Goal: Transaction & Acquisition: Purchase product/service

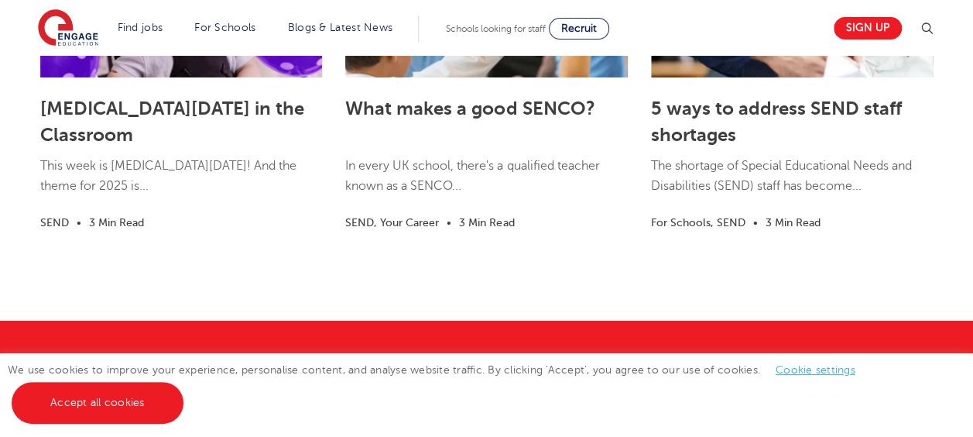
scroll to position [2760, 0]
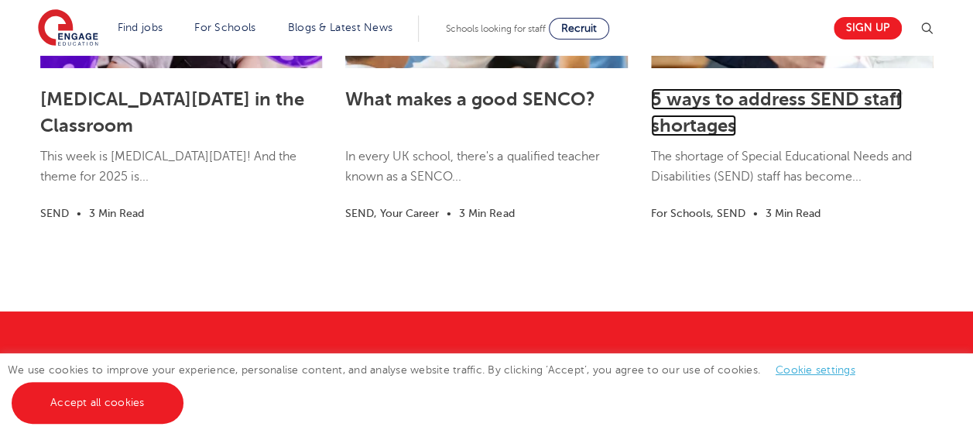
click at [701, 107] on link "5 ways to address SEND staff shortages" at bounding box center [776, 112] width 251 height 48
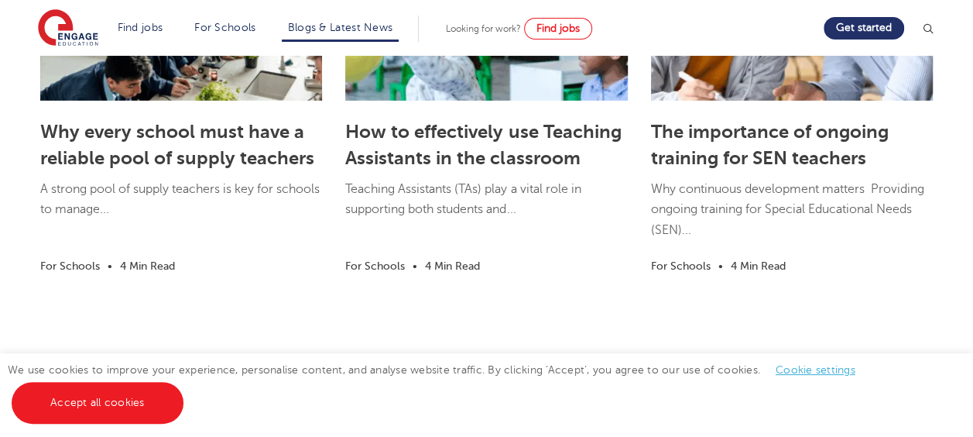
scroll to position [2477, 0]
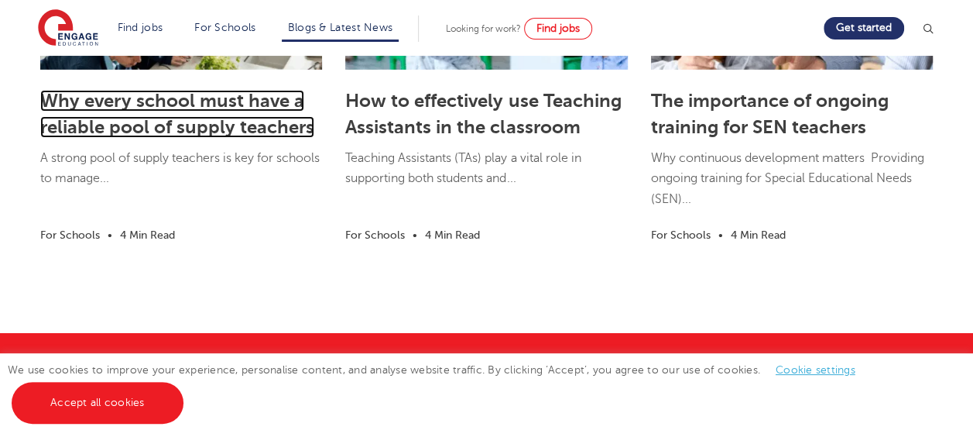
click at [136, 135] on link "Why every school must have a reliable pool of supply teachers" at bounding box center [177, 114] width 274 height 48
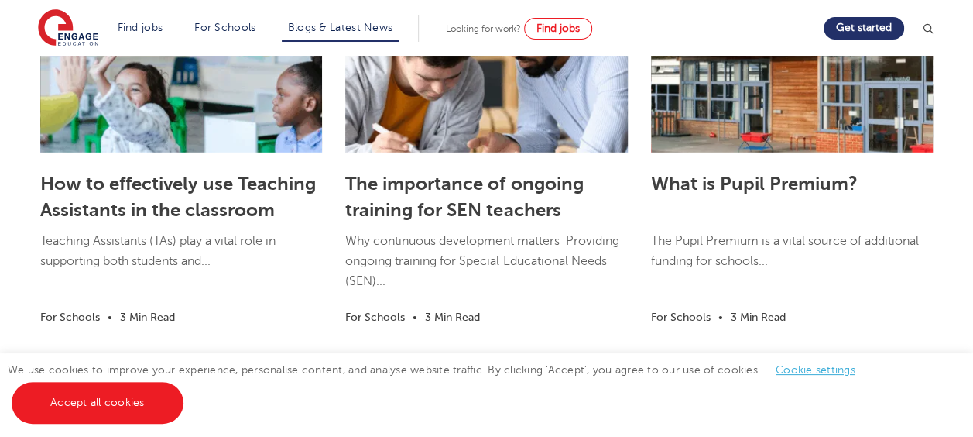
scroll to position [2260, 0]
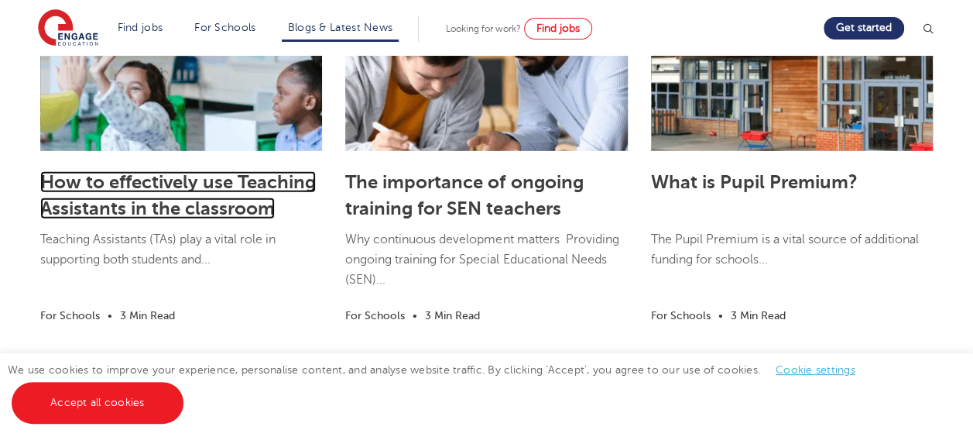
click at [244, 206] on link "How to effectively use Teaching Assistants in the classroom" at bounding box center [178, 195] width 276 height 48
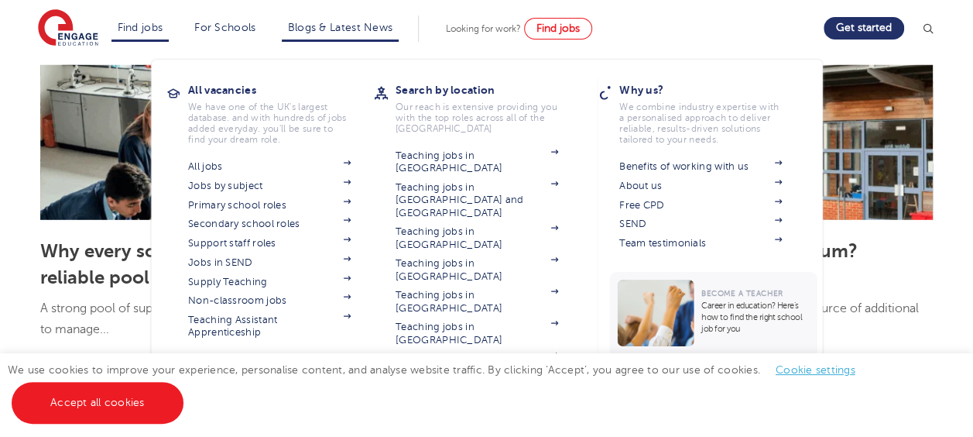
scroll to position [2136, 0]
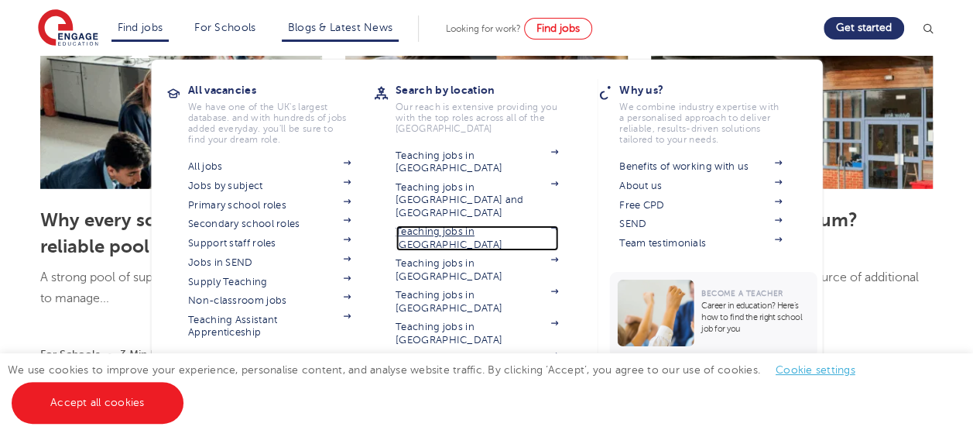
click at [463, 225] on link "Teaching jobs in [GEOGRAPHIC_DATA]" at bounding box center [476, 238] width 163 height 26
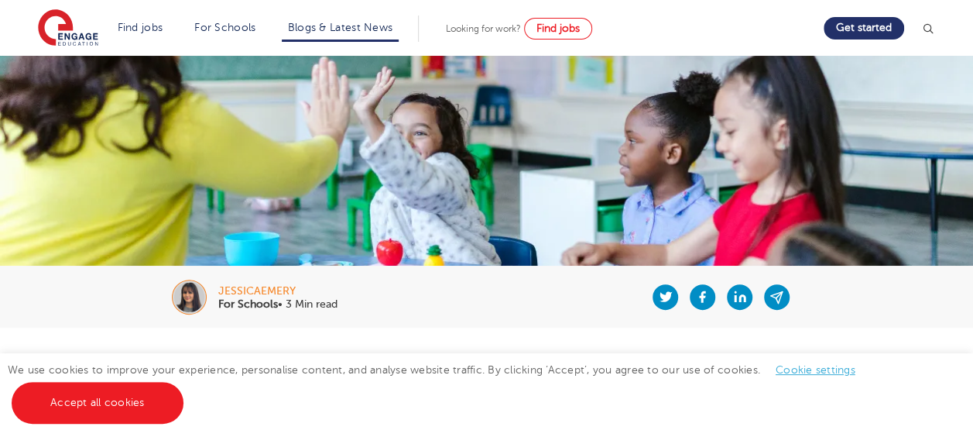
scroll to position [0, 0]
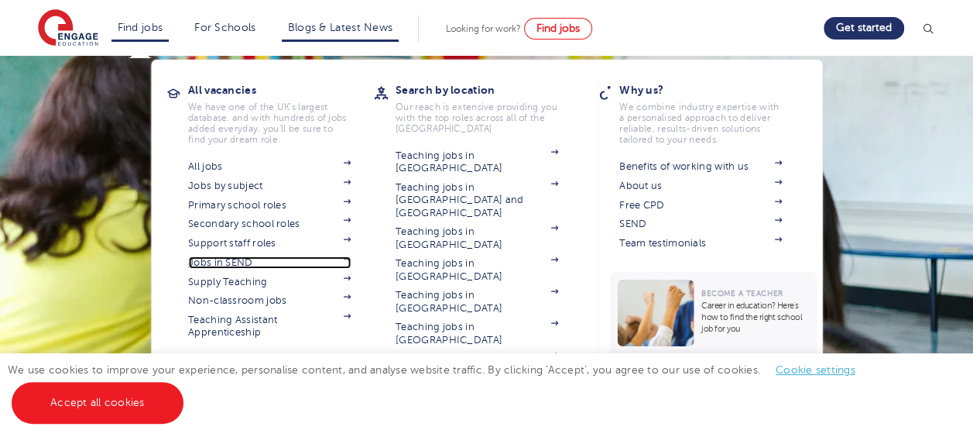
click at [223, 259] on link "Jobs in SEND" at bounding box center [269, 262] width 163 height 12
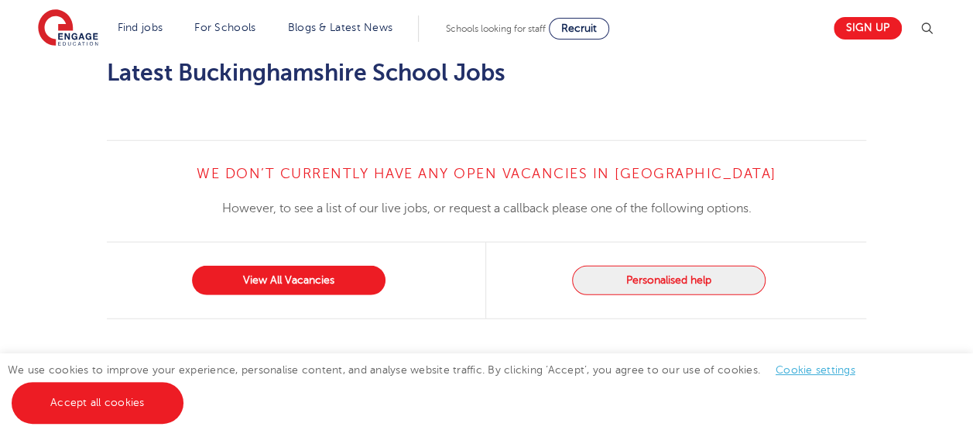
scroll to position [2012, 0]
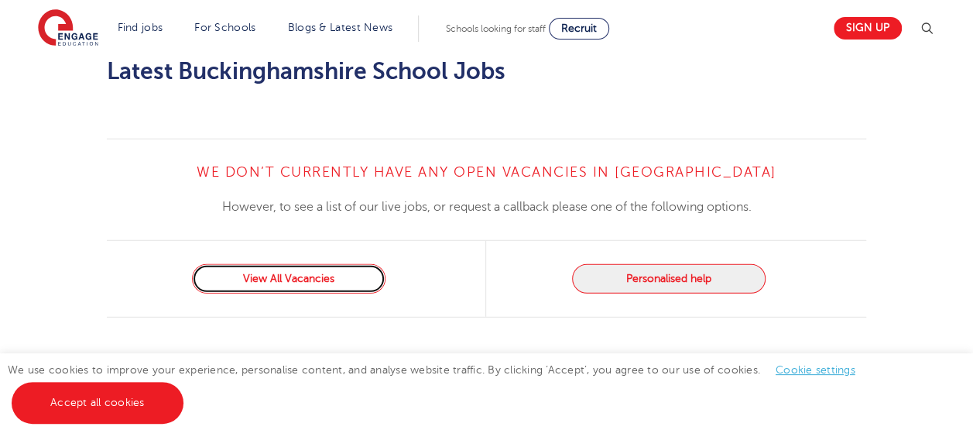
click at [315, 264] on link "View All Vacancies" at bounding box center [288, 278] width 193 height 29
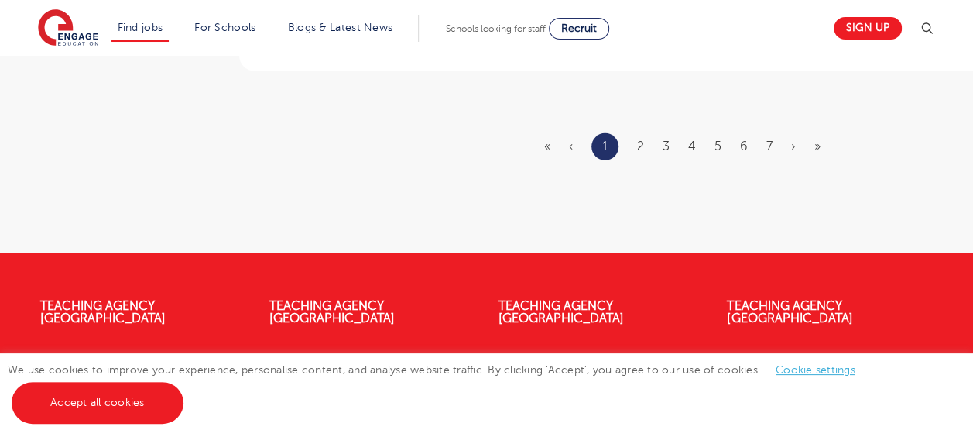
scroll to position [2105, 0]
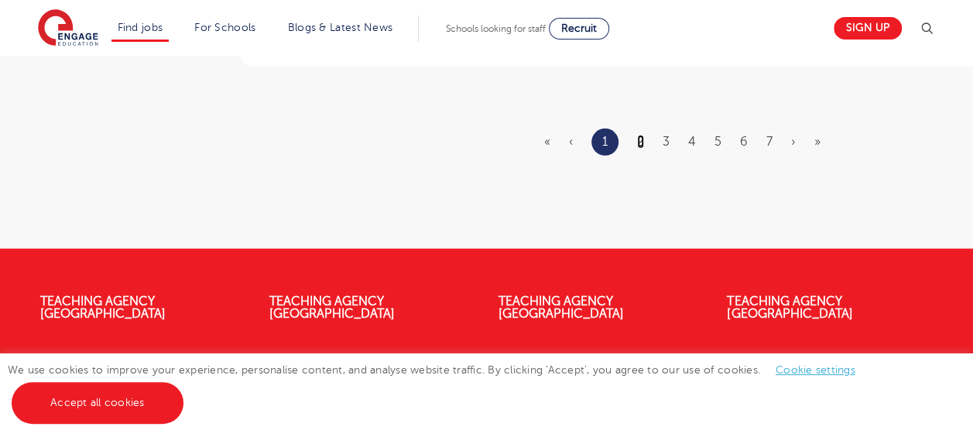
click at [644, 139] on link "2" at bounding box center [640, 142] width 7 height 14
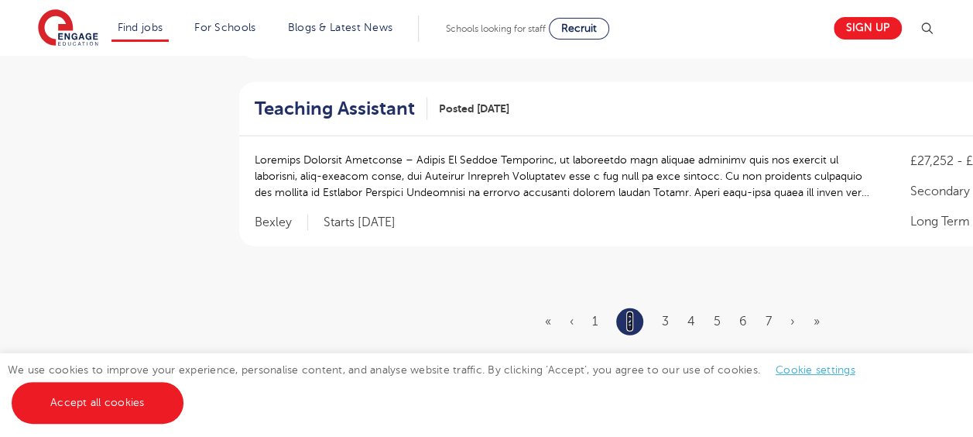
scroll to position [1950, 0]
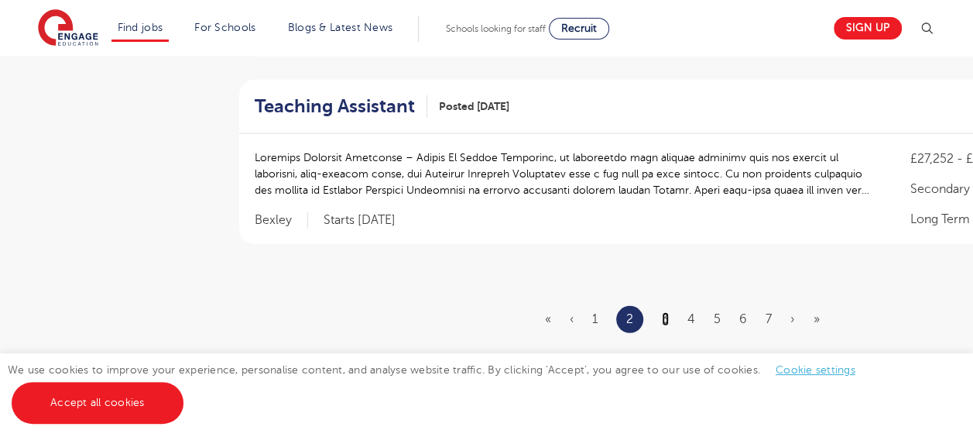
click at [665, 312] on link "3" at bounding box center [665, 319] width 7 height 14
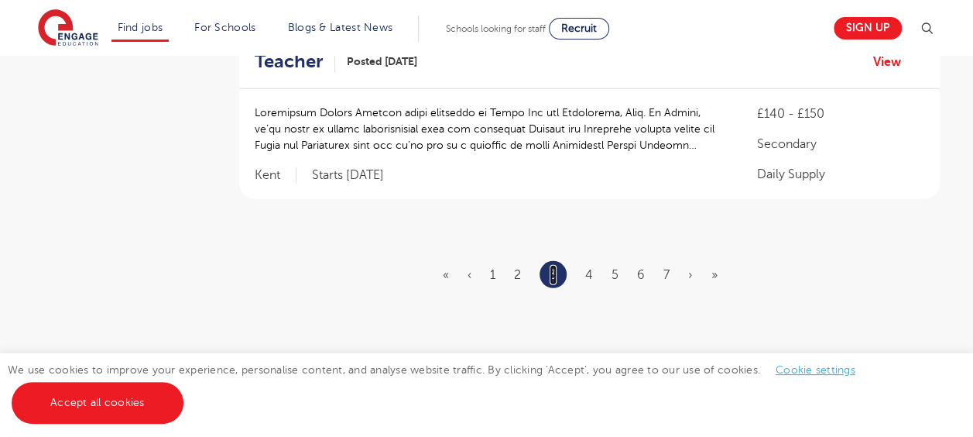
scroll to position [0, 0]
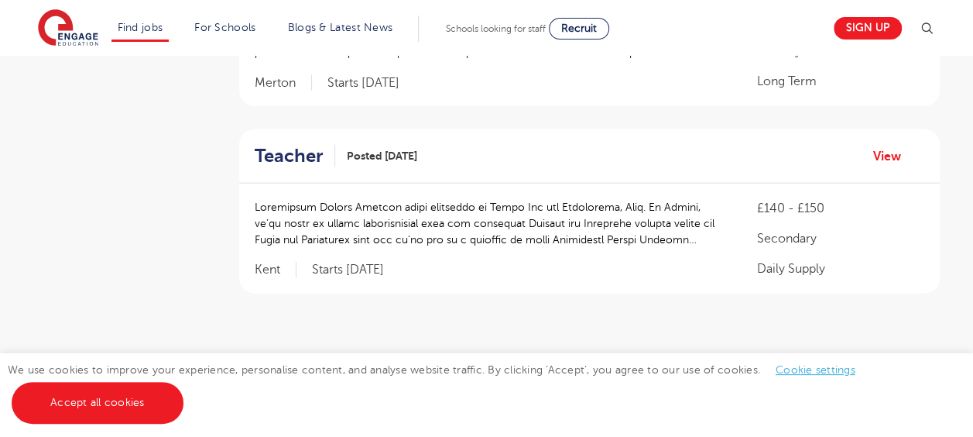
scroll to position [1858, 0]
click at [593, 354] on ul "« ‹ 1 2 3 4 5 6 7 › »" at bounding box center [589, 367] width 293 height 27
click at [591, 361] on link "4" at bounding box center [589, 368] width 8 height 14
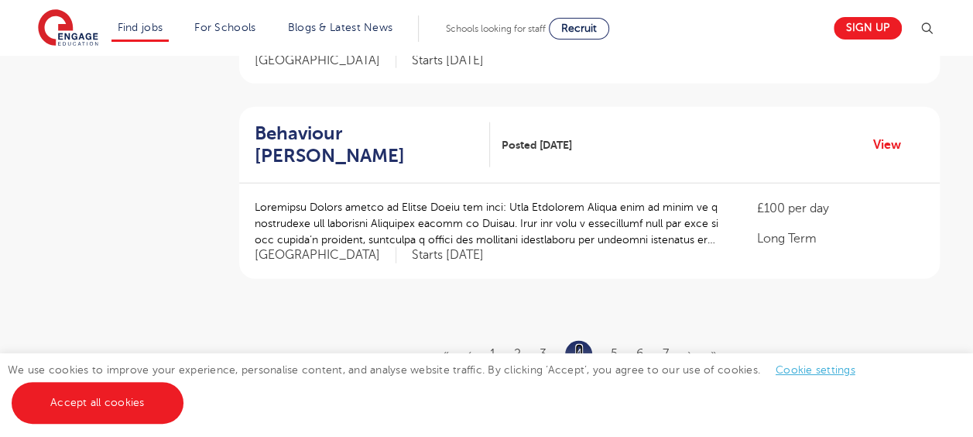
scroll to position [0, 0]
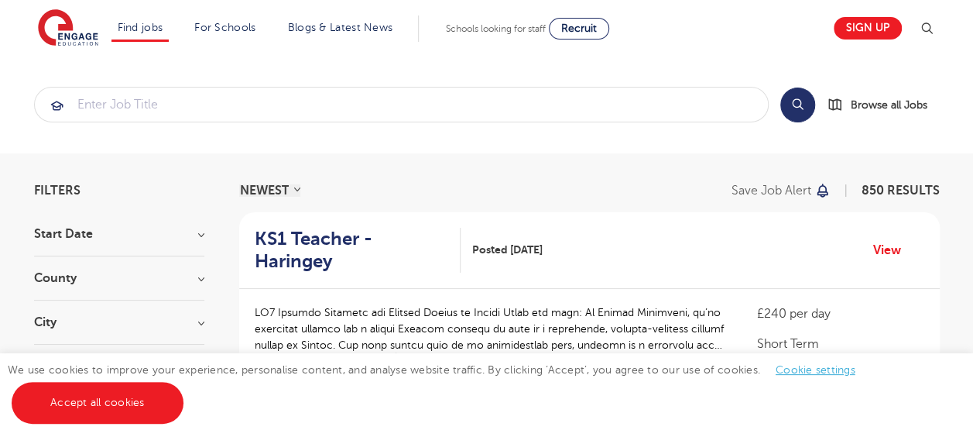
click at [191, 276] on h3 "County" at bounding box center [119, 278] width 170 height 12
click at [48, 306] on div "London 589" at bounding box center [119, 322] width 170 height 45
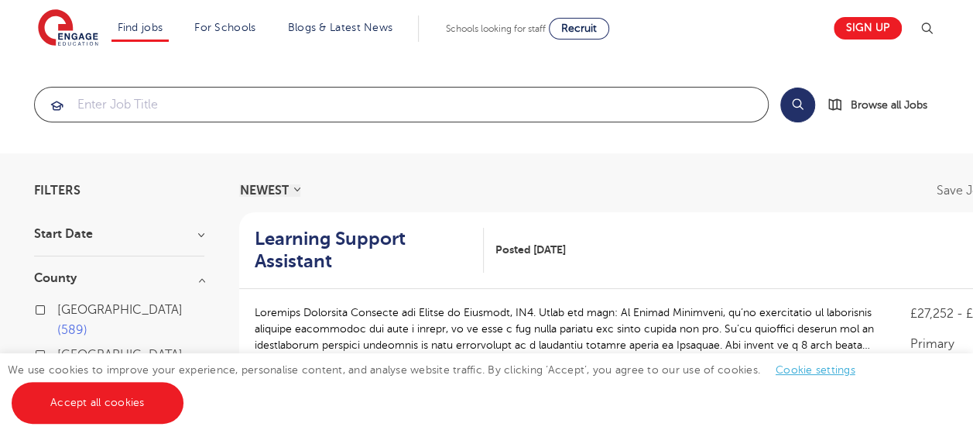
click at [94, 108] on input "search" at bounding box center [401, 104] width 733 height 34
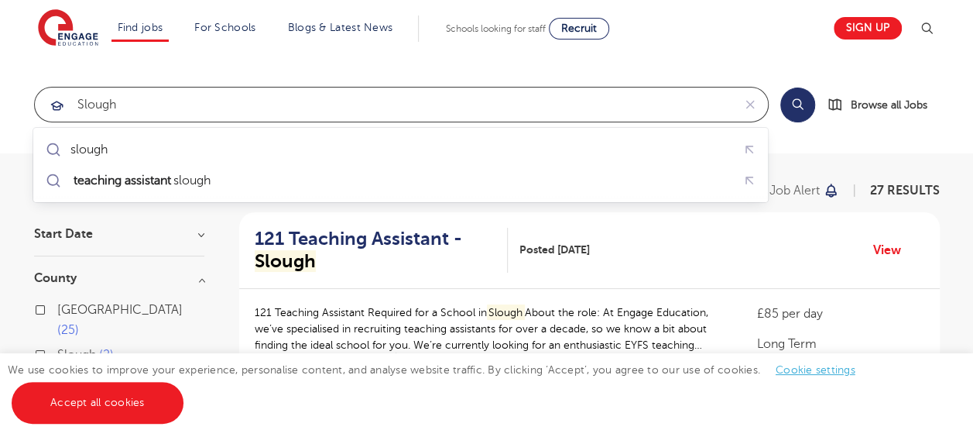
type input "slough"
click button "Submit" at bounding box center [0, 0] width 0 height 0
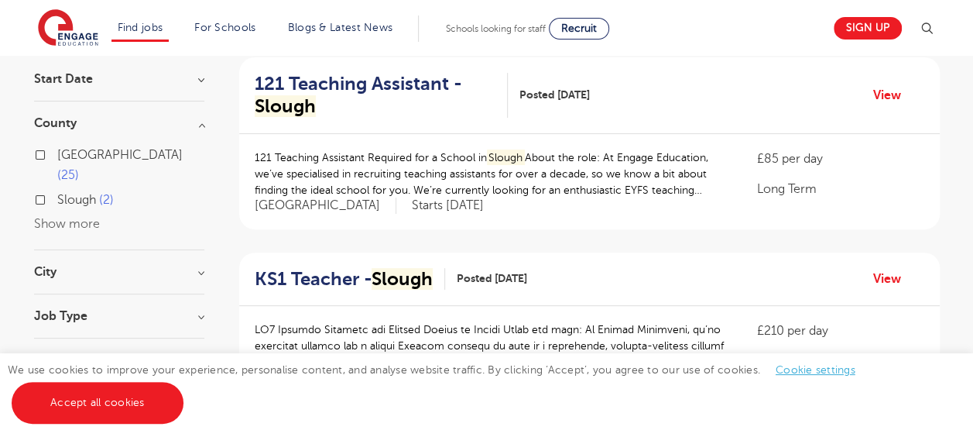
scroll to position [124, 0]
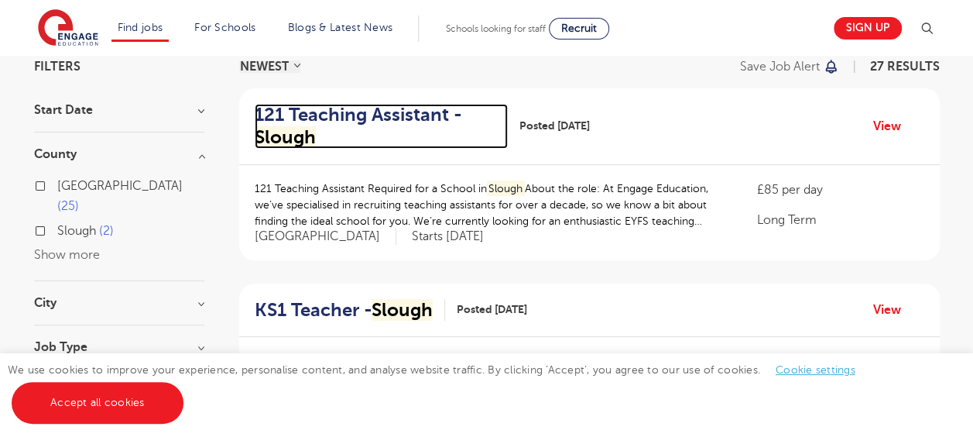
click at [290, 122] on h2 "121 Teaching Assistant - Slough" at bounding box center [375, 126] width 241 height 45
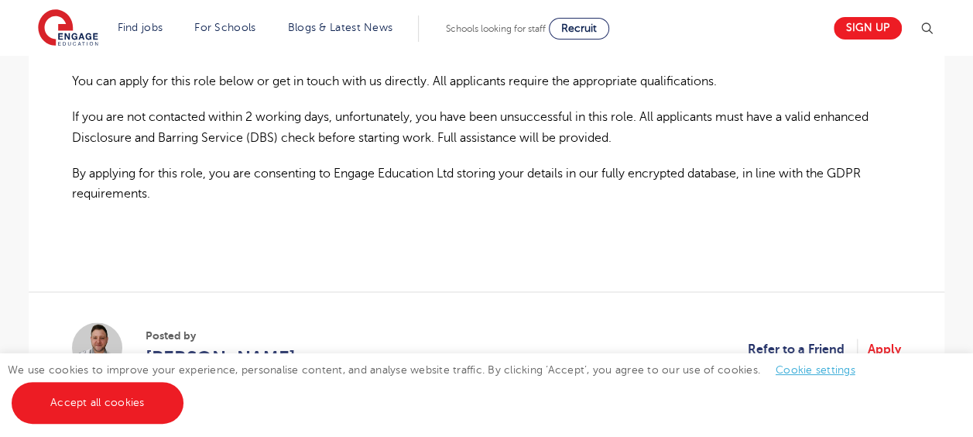
scroll to position [1176, 0]
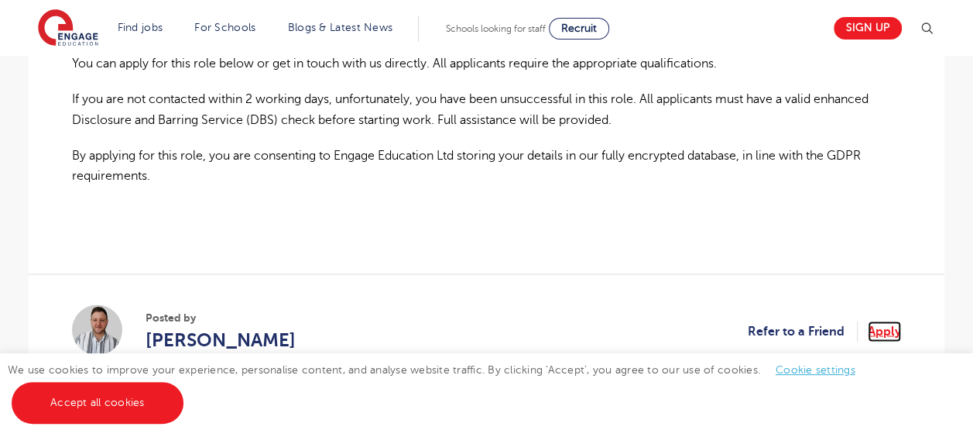
click at [882, 320] on link "Apply" at bounding box center [884, 330] width 33 height 20
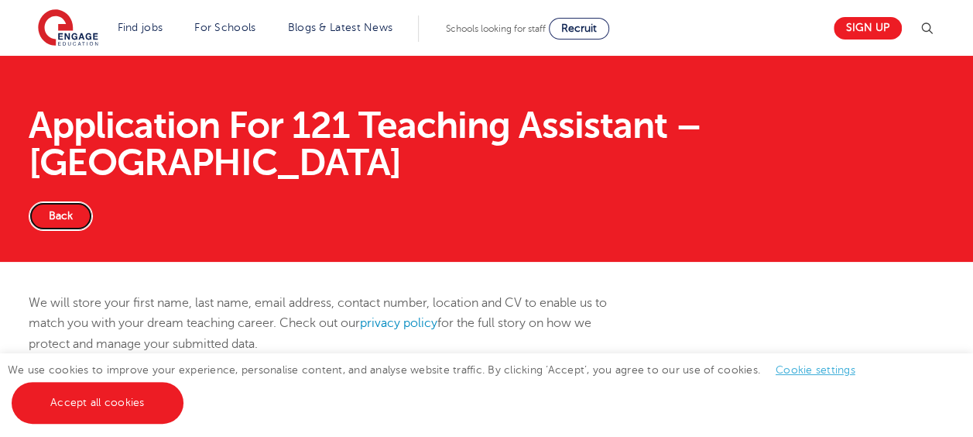
click at [51, 201] on link "Back" at bounding box center [61, 215] width 64 height 29
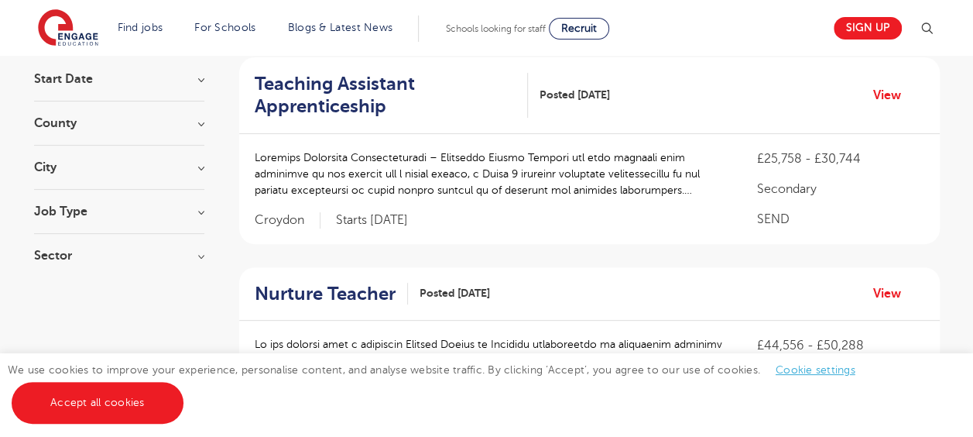
scroll to position [124, 0]
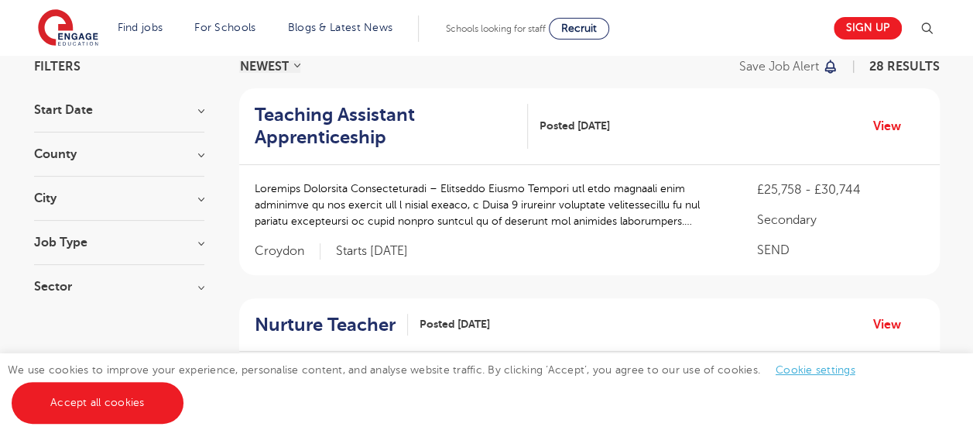
click at [198, 153] on h3 "County" at bounding box center [119, 154] width 170 height 12
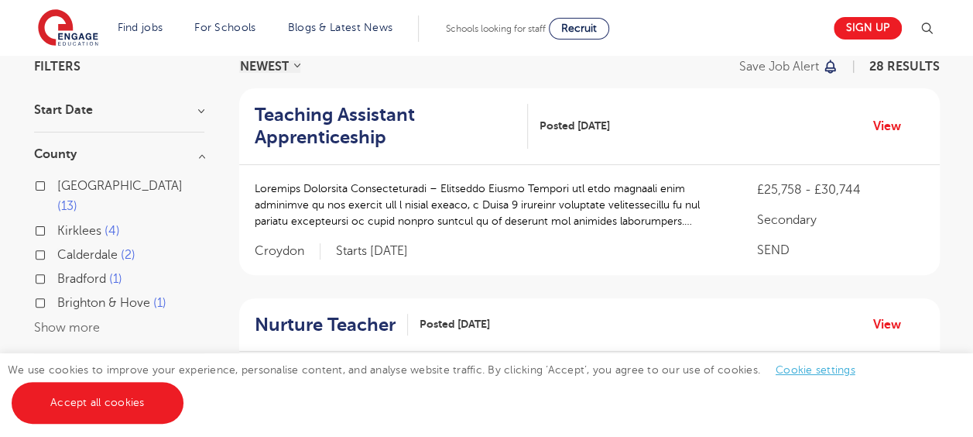
click at [198, 155] on h3 "County" at bounding box center [119, 154] width 170 height 12
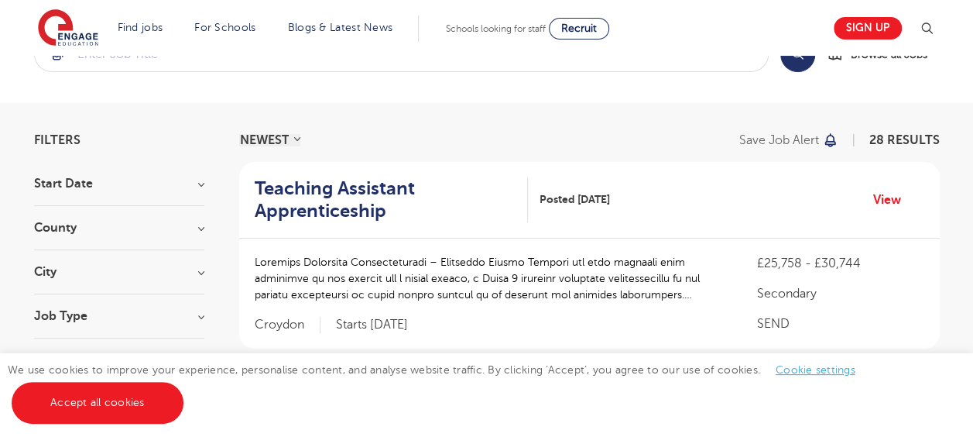
scroll to position [36, 0]
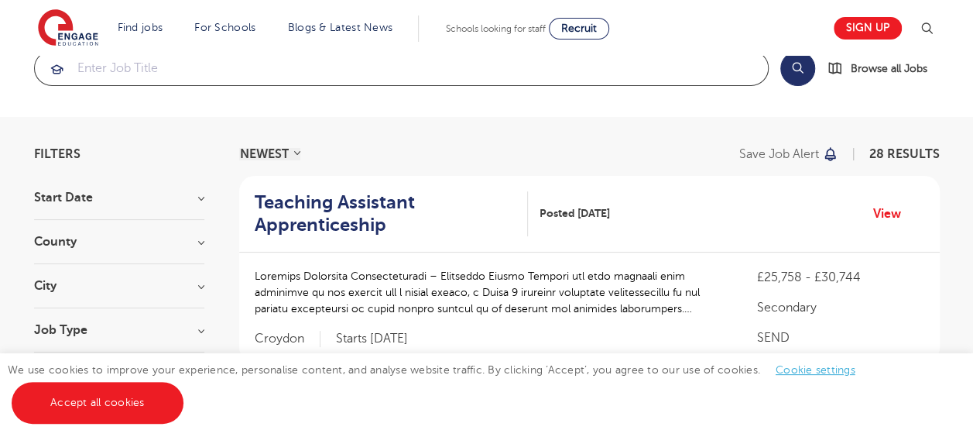
click at [626, 74] on input "search" at bounding box center [401, 68] width 733 height 34
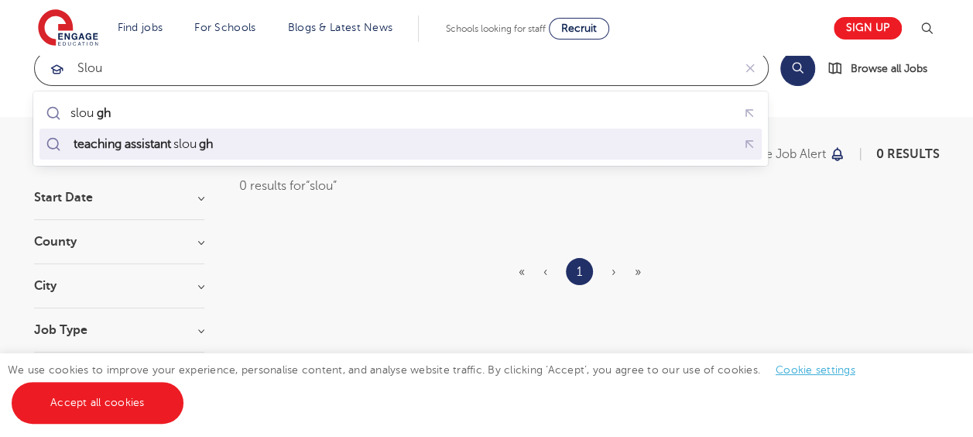
click at [338, 133] on div "teaching assistant [PERSON_NAME]" at bounding box center [401, 144] width 716 height 24
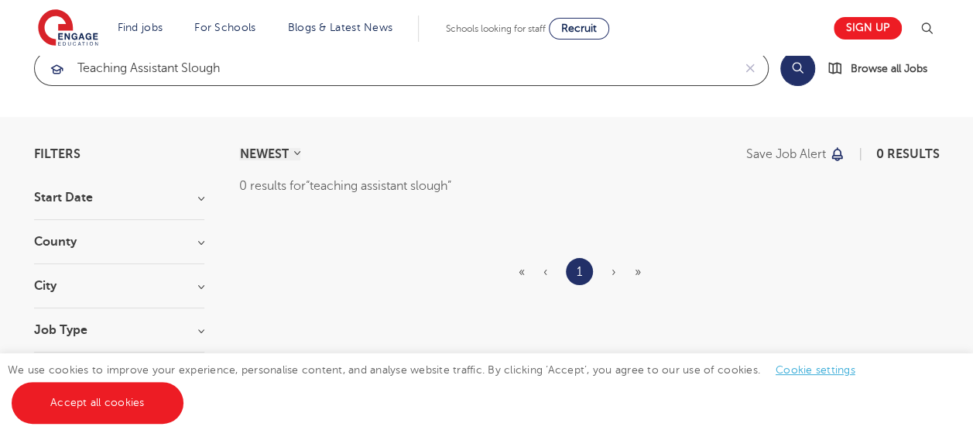
type input "teaching assistant slough"
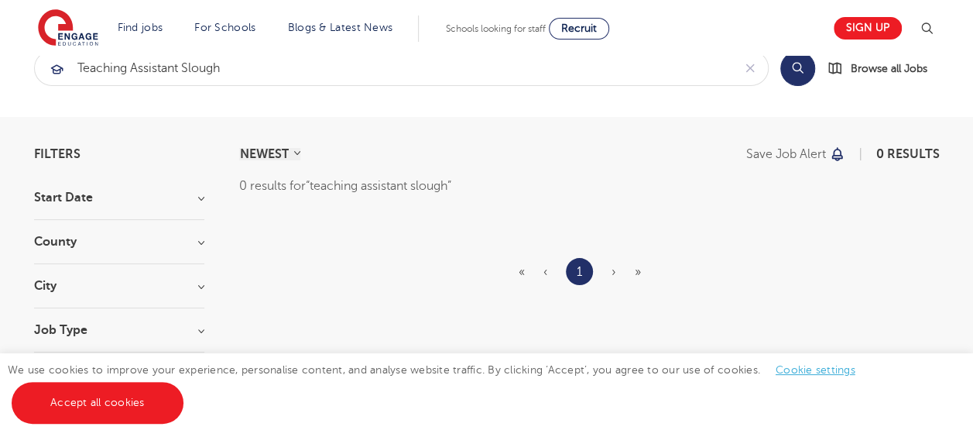
click at [804, 73] on button "Search" at bounding box center [797, 68] width 35 height 35
click at [795, 60] on button "Search" at bounding box center [797, 68] width 35 height 35
